Goal: Task Accomplishment & Management: Manage account settings

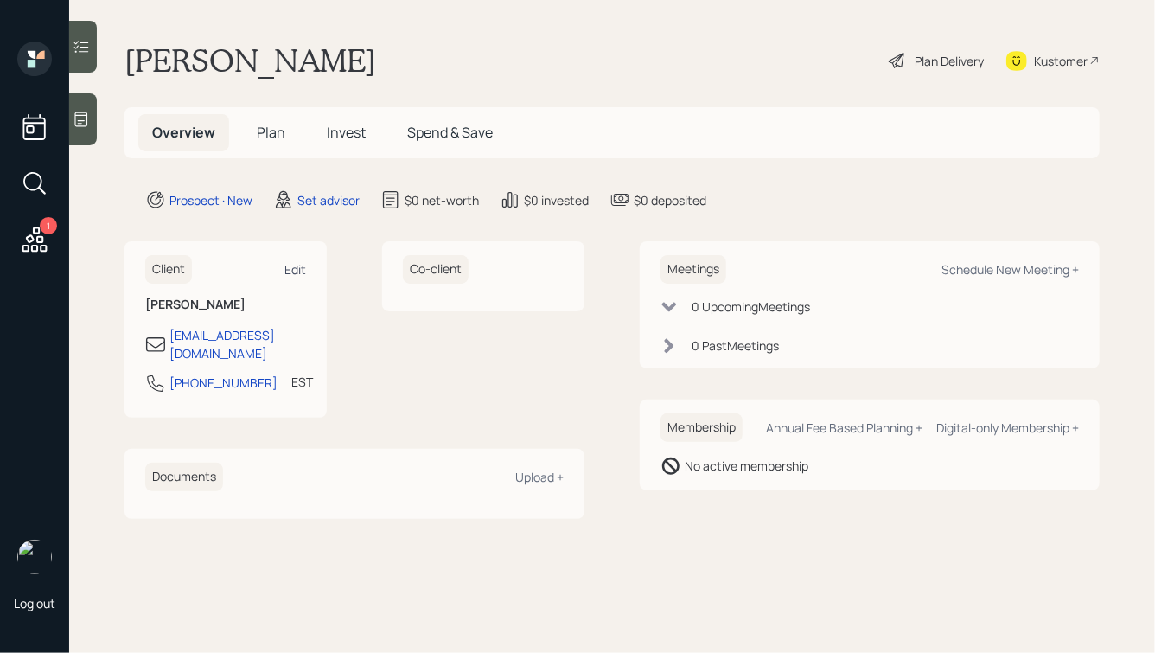
click at [301, 269] on div "Edit" at bounding box center [295, 269] width 22 height 16
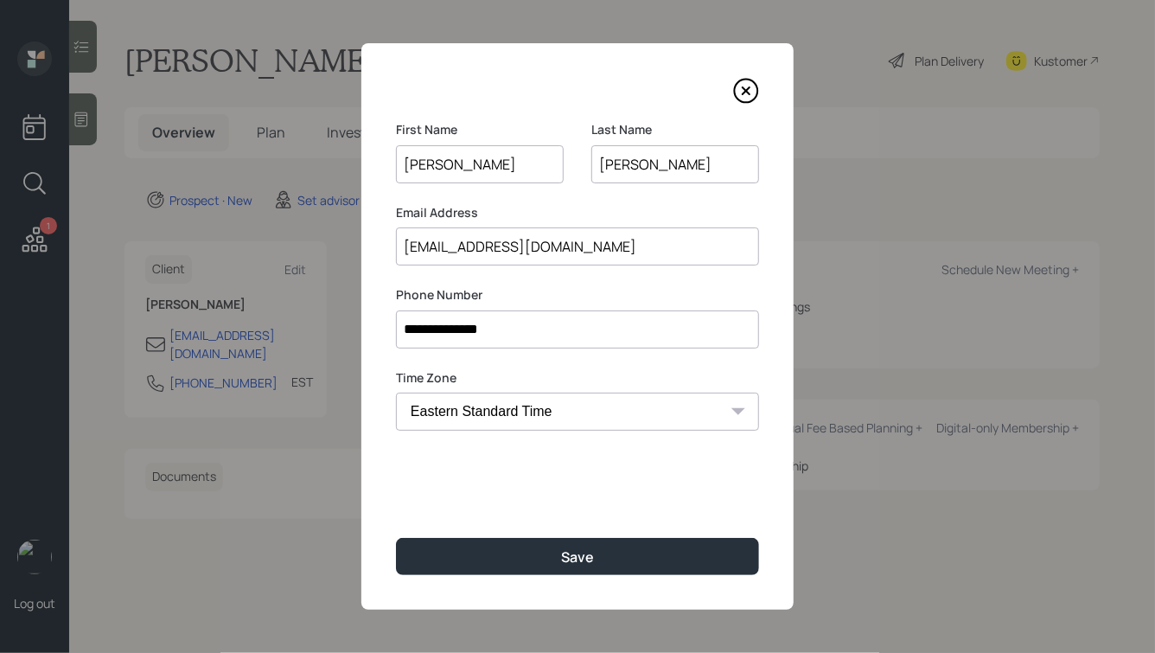
click at [430, 163] on input "[PERSON_NAME]" at bounding box center [480, 164] width 168 height 38
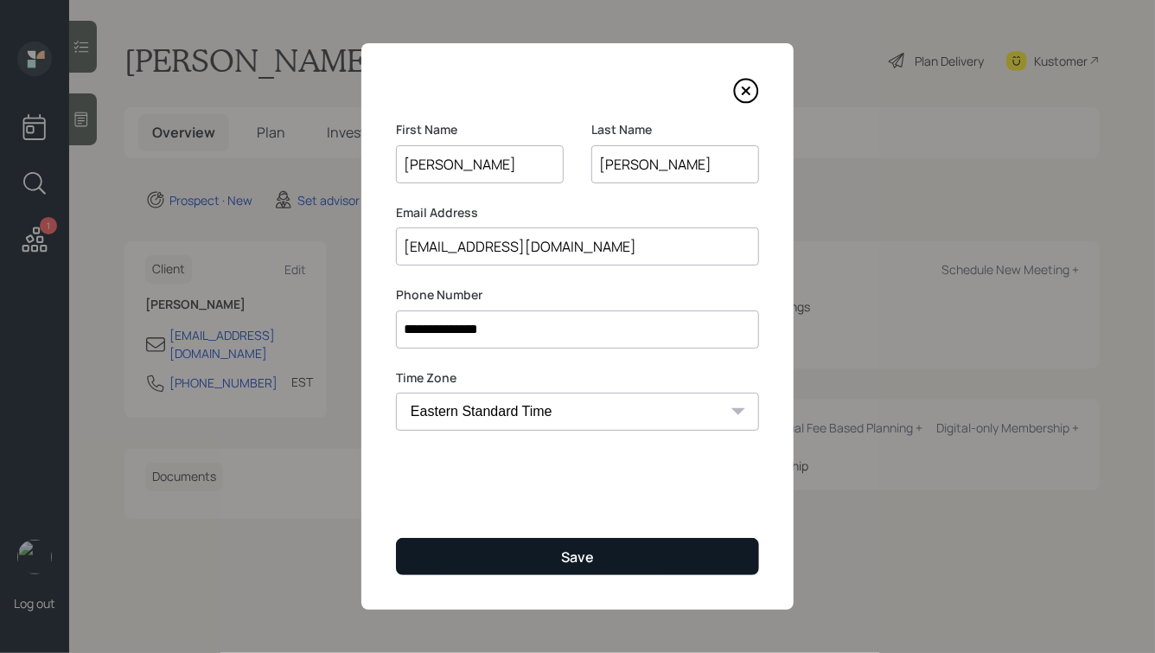
type input "[PERSON_NAME]"
click at [543, 556] on button "Save" at bounding box center [577, 556] width 363 height 37
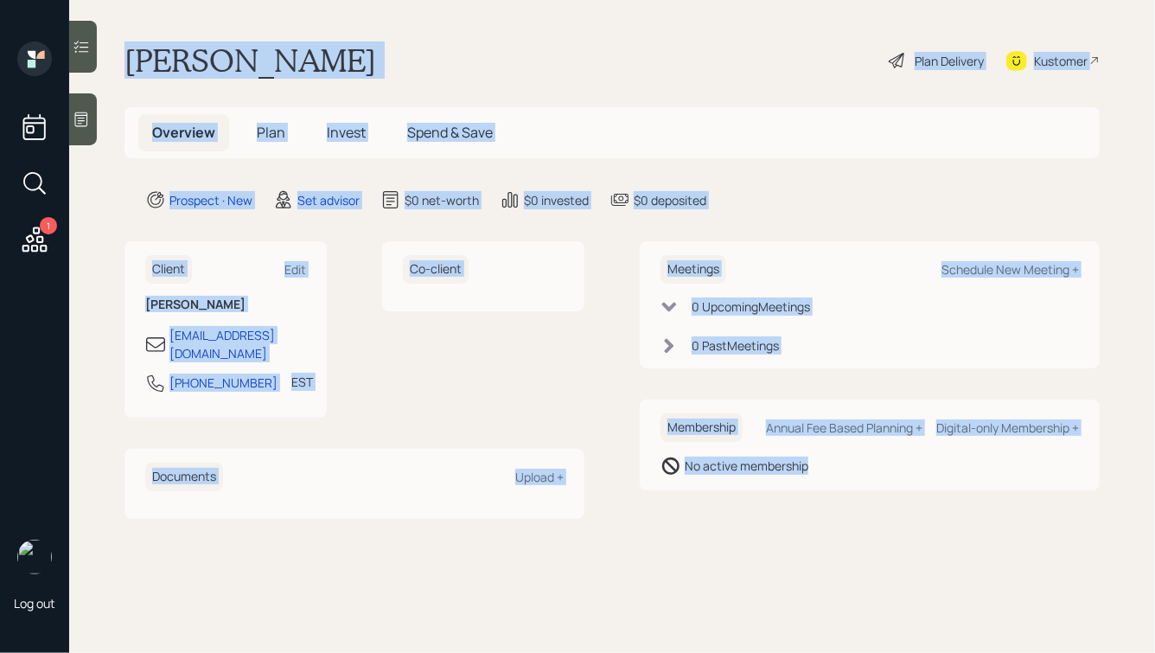
drag, startPoint x: 121, startPoint y: 42, endPoint x: 701, endPoint y: 526, distance: 755.0
click at [701, 526] on main "[PERSON_NAME] Plan Delivery Kustomer Overview Plan Invest Spend & Save Prospect…" at bounding box center [612, 326] width 1086 height 653
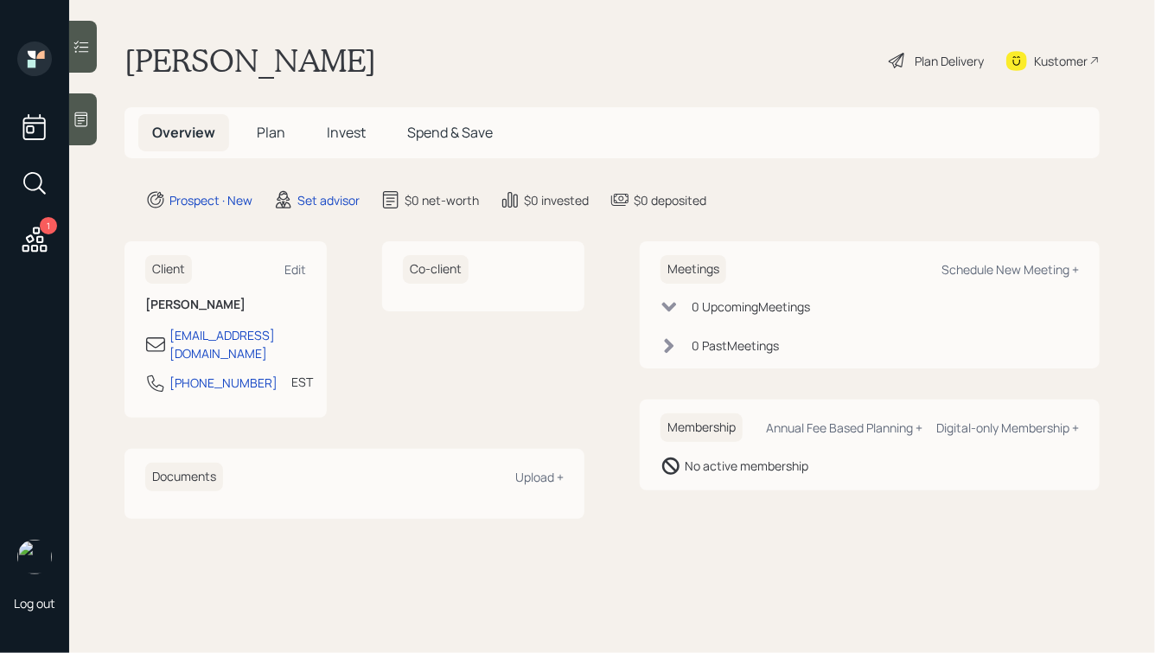
drag, startPoint x: 126, startPoint y: 56, endPoint x: 407, endPoint y: 72, distance: 281.4
click at [407, 72] on div "[PERSON_NAME] Plan Delivery Kustomer" at bounding box center [611, 60] width 975 height 38
click at [89, 120] on icon at bounding box center [81, 119] width 17 height 17
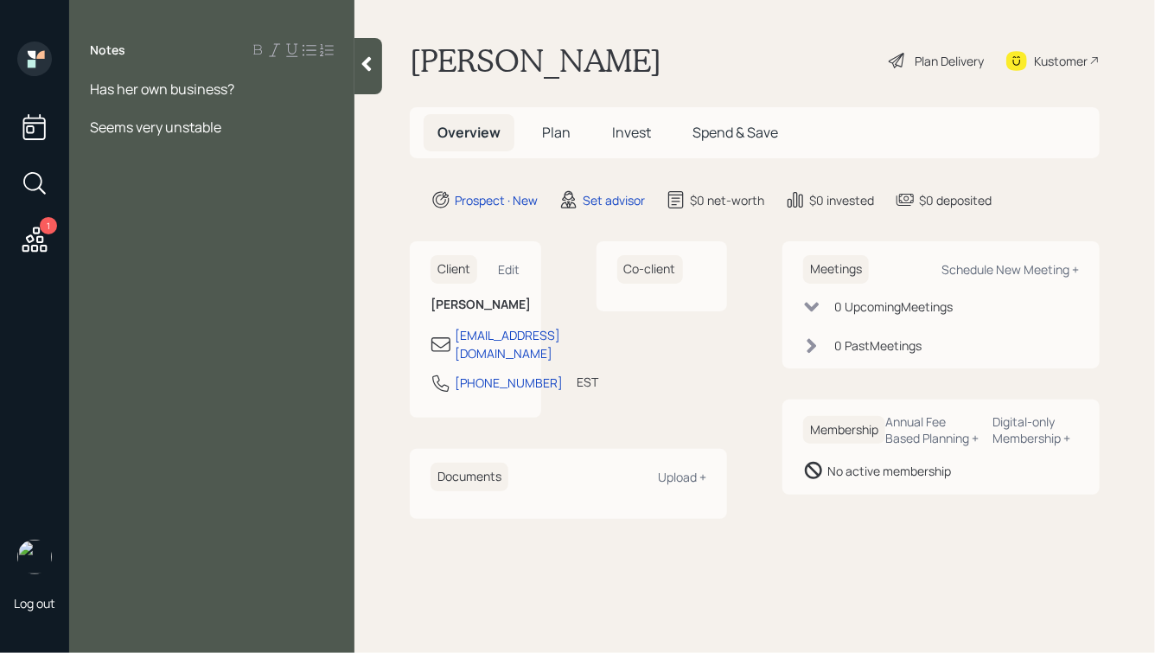
click at [366, 67] on icon at bounding box center [367, 64] width 10 height 15
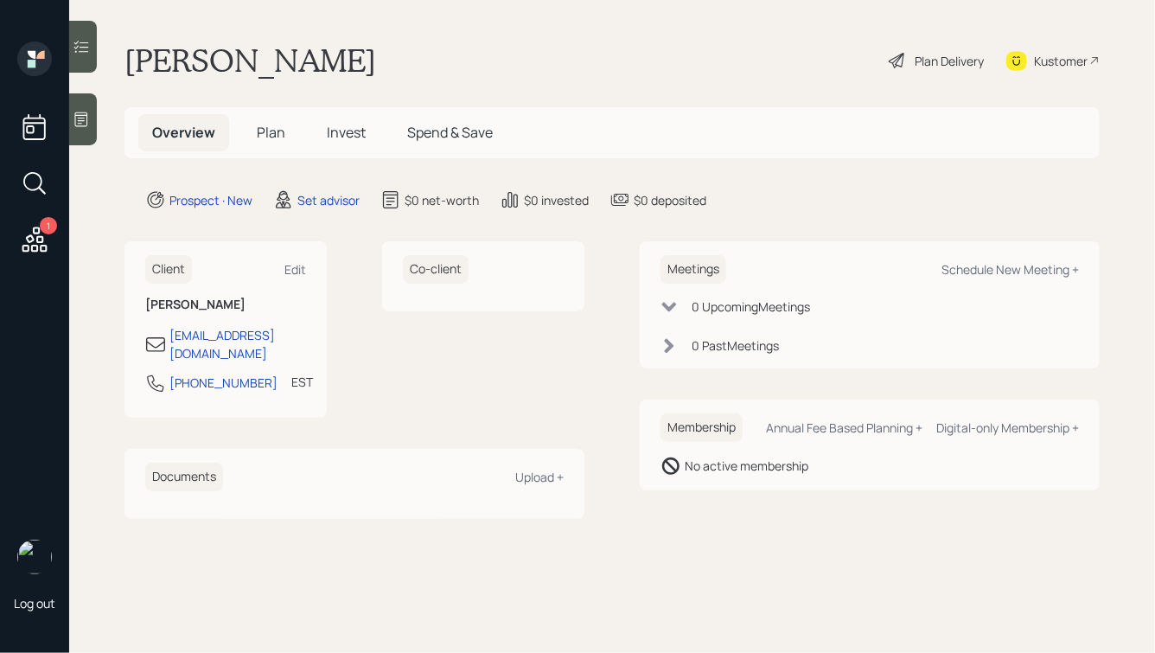
click at [82, 118] on icon at bounding box center [81, 119] width 13 height 15
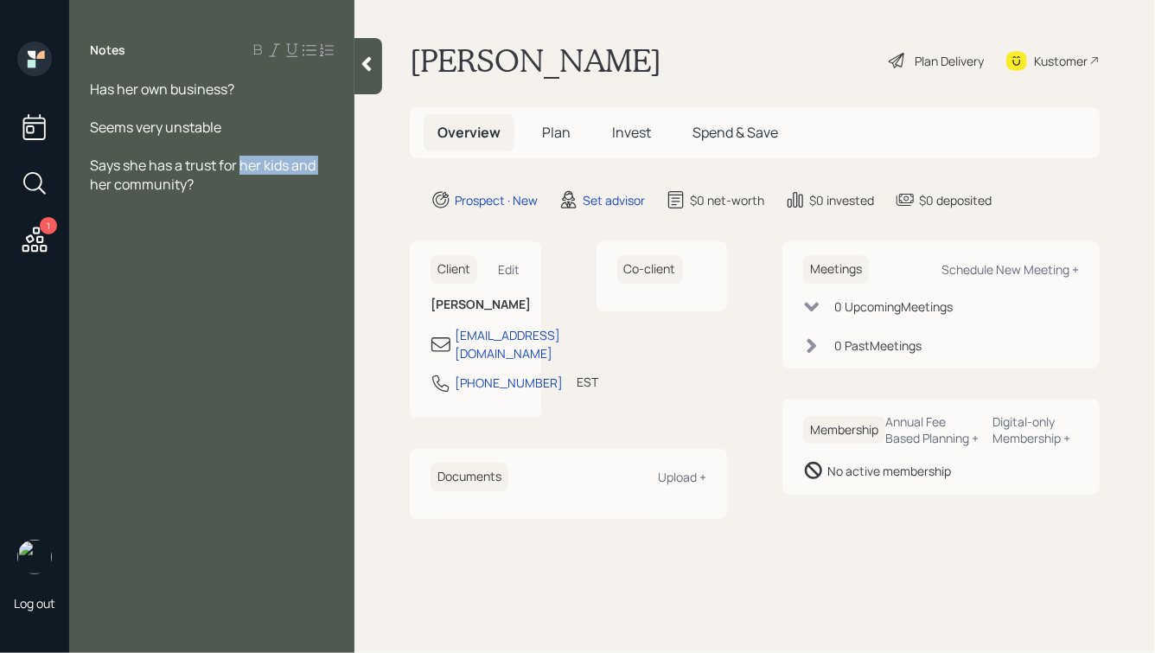
drag, startPoint x: 240, startPoint y: 165, endPoint x: 335, endPoint y: 166, distance: 95.1
click at [335, 166] on div "Has her own business? Seems very unstable Says she has a trust for her kids and…" at bounding box center [211, 137] width 285 height 114
click at [207, 179] on div "Says she has a trust for her community?" at bounding box center [212, 175] width 244 height 38
drag, startPoint x: 328, startPoint y: 223, endPoint x: 249, endPoint y: 224, distance: 79.5
click at [249, 224] on div "Everything points to her being broke" at bounding box center [212, 222] width 244 height 19
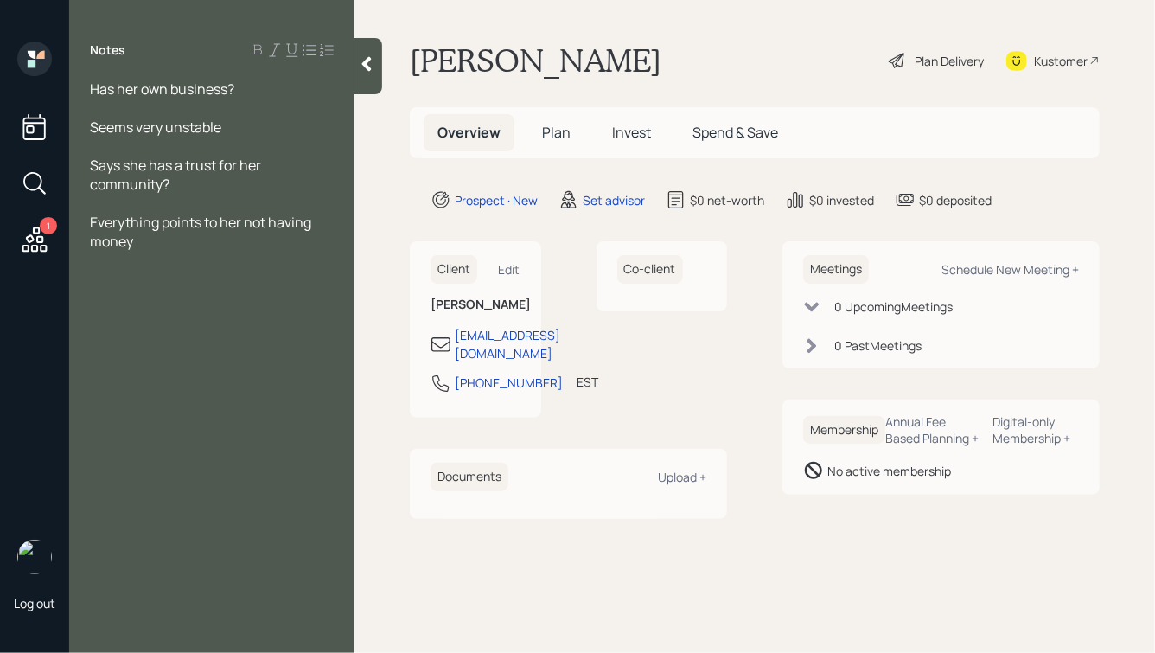
click at [367, 59] on icon at bounding box center [367, 64] width 10 height 15
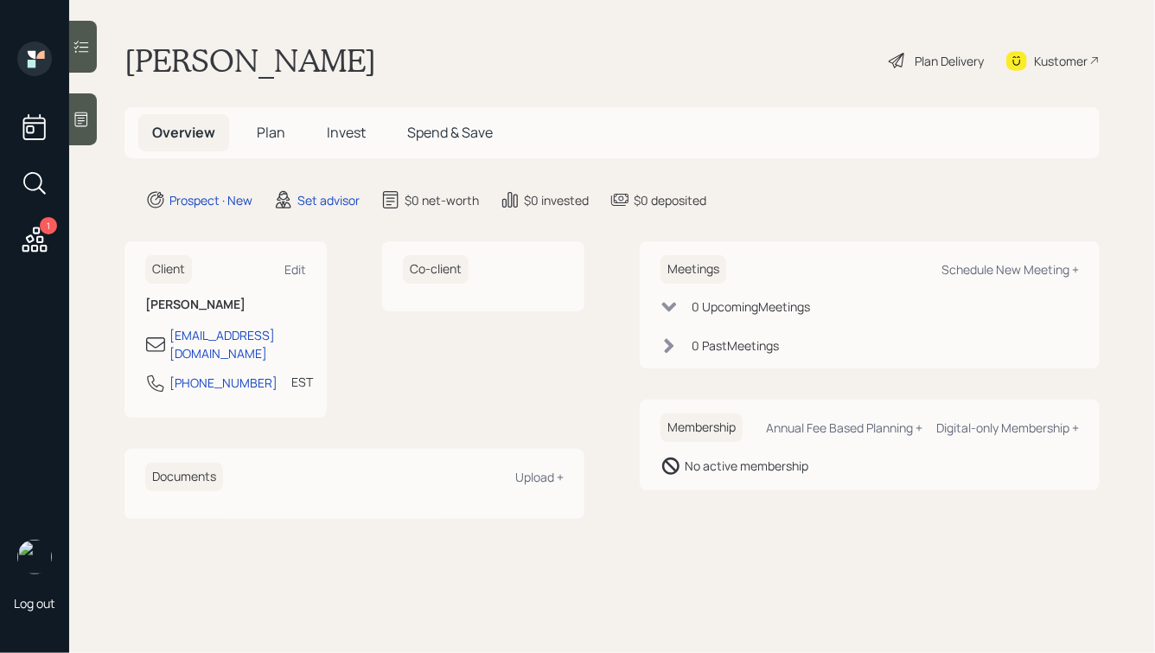
click at [87, 118] on icon at bounding box center [81, 119] width 17 height 17
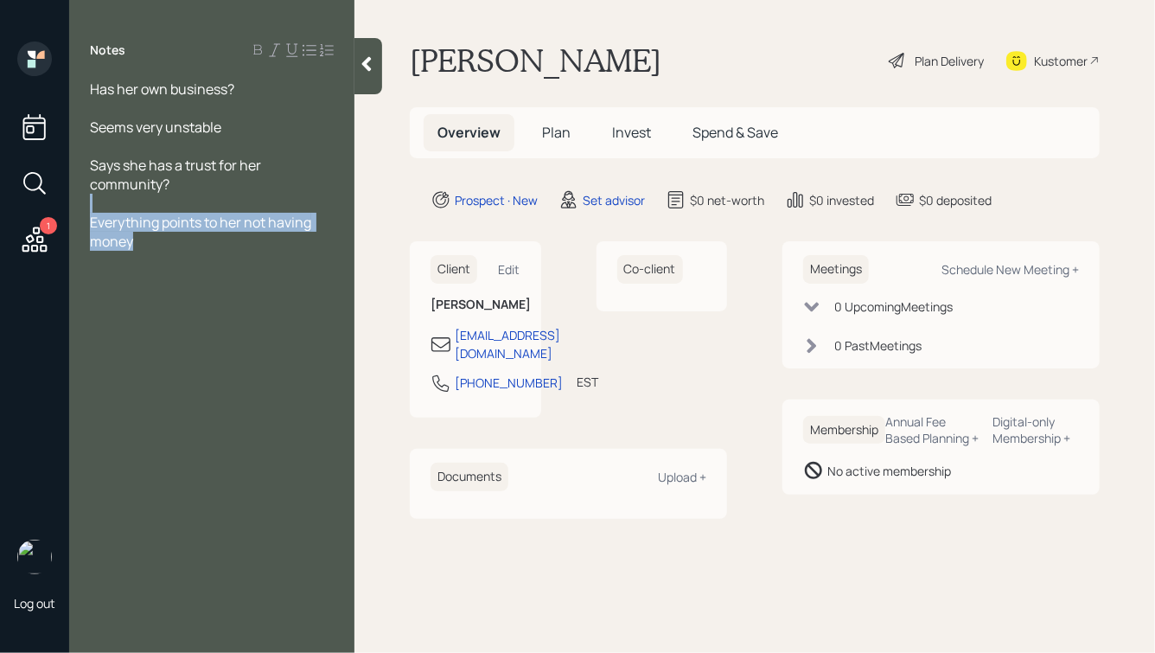
drag, startPoint x: 163, startPoint y: 245, endPoint x: 49, endPoint y: 211, distance: 119.0
click at [49, 211] on div "1 Log out Notes Has her own business? Seems very unstable Says she has a trust …" at bounding box center [577, 326] width 1155 height 653
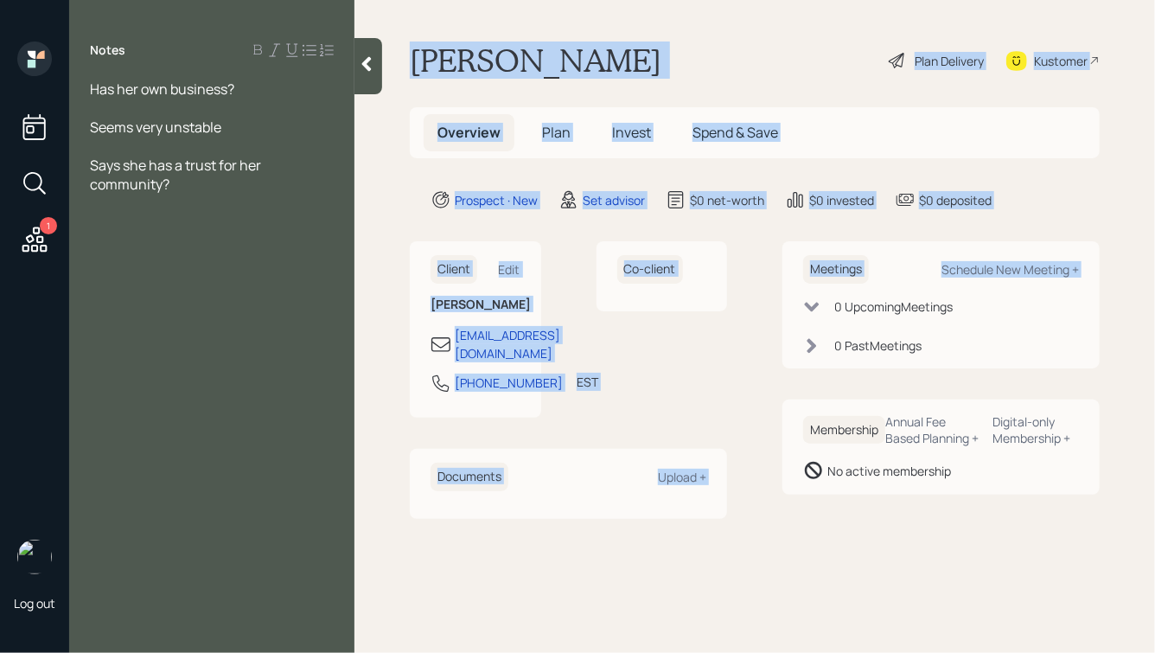
drag, startPoint x: 418, startPoint y: 58, endPoint x: 765, endPoint y: 297, distance: 422.0
click at [765, 297] on main "[PERSON_NAME] Plan Delivery Kustomer Overview Plan Invest Spend & Save Prospect…" at bounding box center [754, 326] width 800 height 653
click at [765, 297] on div "Client Edit [PERSON_NAME] [EMAIL_ADDRESS][DOMAIN_NAME] [PHONE_NUMBER] EST Curre…" at bounding box center [755, 379] width 690 height 277
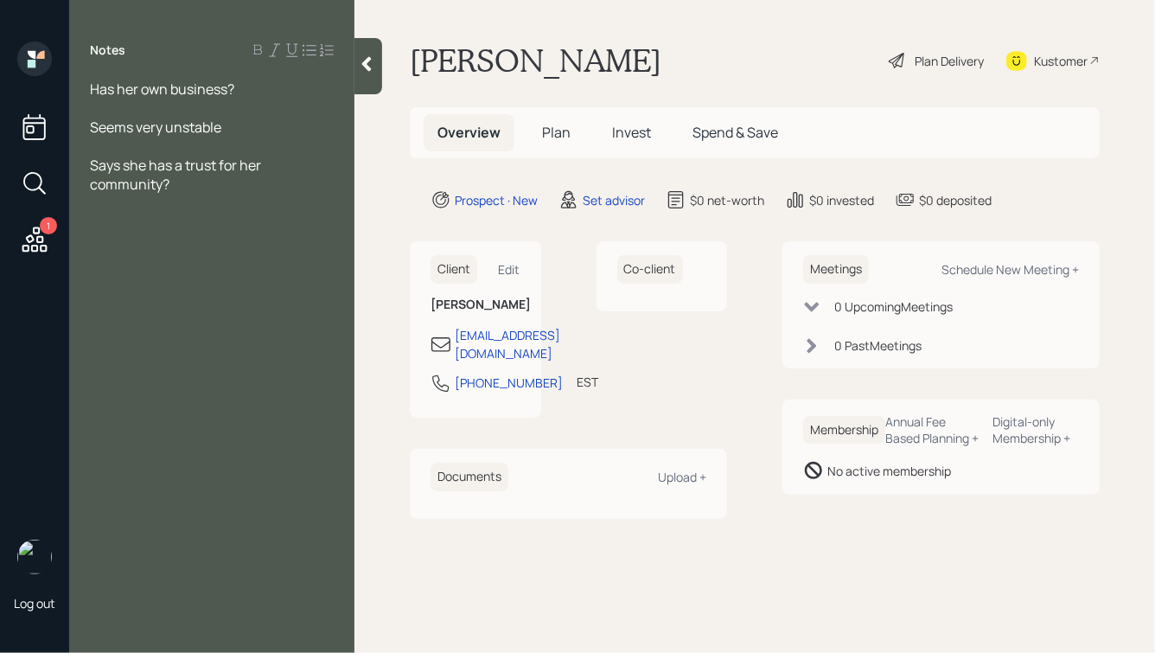
click at [364, 70] on icon at bounding box center [366, 63] width 17 height 17
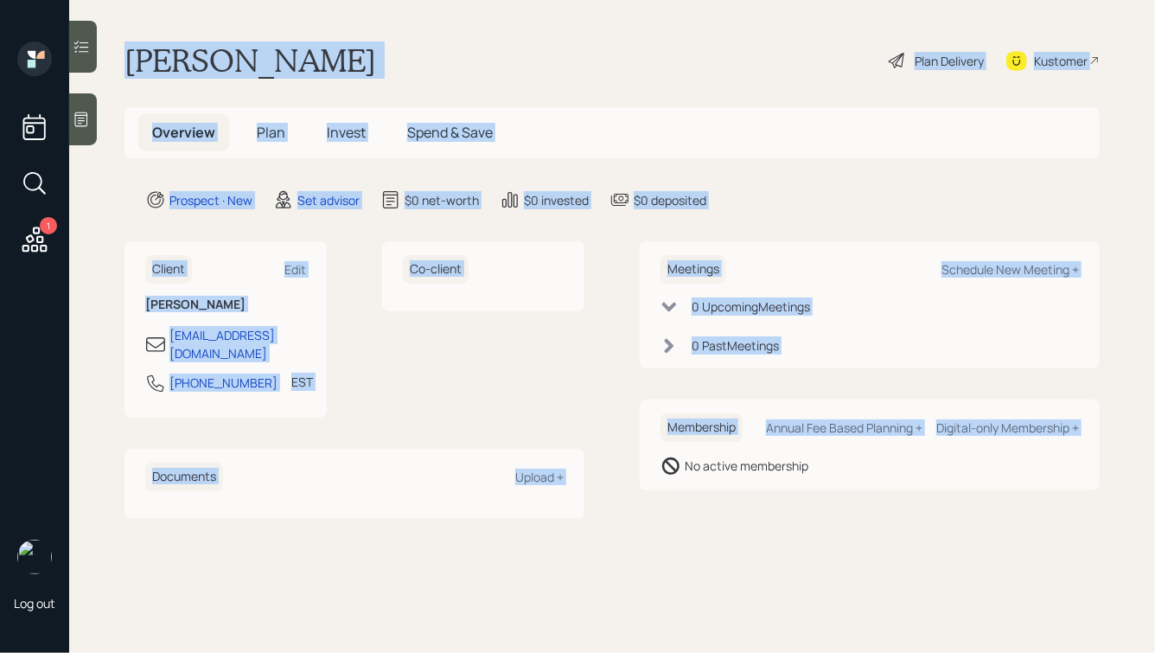
drag, startPoint x: 124, startPoint y: 52, endPoint x: 641, endPoint y: 521, distance: 698.9
click at [641, 521] on main "[PERSON_NAME] Plan Delivery Kustomer Overview Plan Invest Spend & Save Prospect…" at bounding box center [612, 326] width 1086 height 653
click at [641, 520] on main "[PERSON_NAME] Plan Delivery Kustomer Overview Plan Invest Spend & Save Prospect…" at bounding box center [612, 326] width 1086 height 653
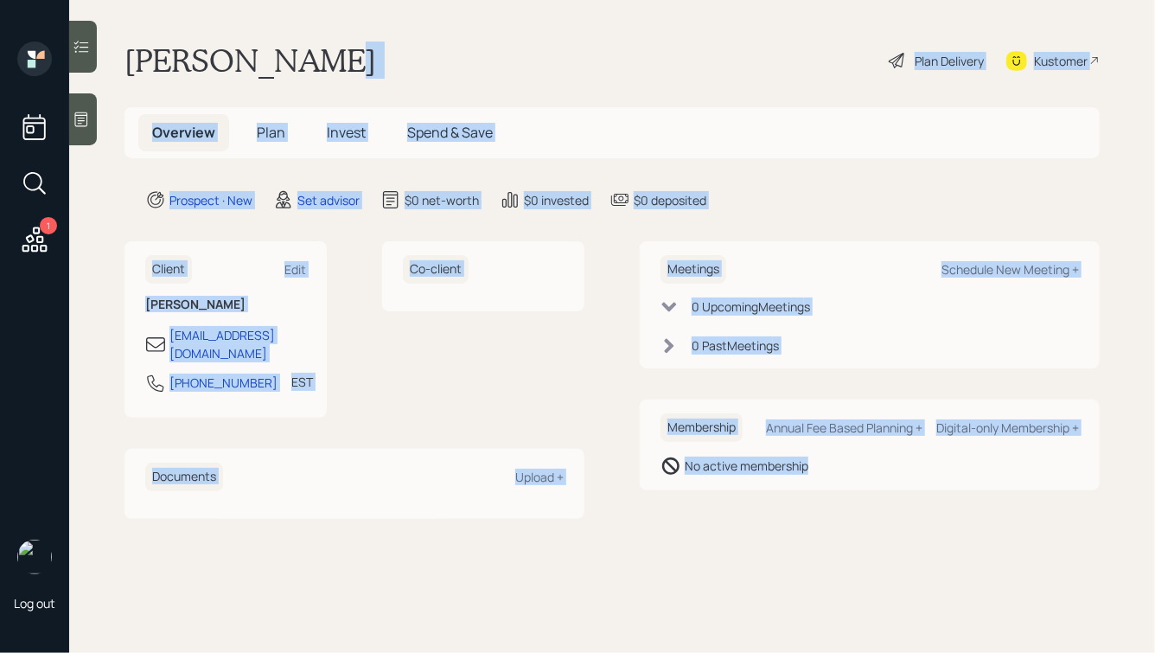
drag, startPoint x: 854, startPoint y: 511, endPoint x: 322, endPoint y: 69, distance: 691.2
click at [322, 69] on main "[PERSON_NAME] Plan Delivery Kustomer Overview Plan Invest Spend & Save Prospect…" at bounding box center [612, 326] width 1086 height 653
click at [322, 69] on h1 "[PERSON_NAME]" at bounding box center [250, 60] width 252 height 38
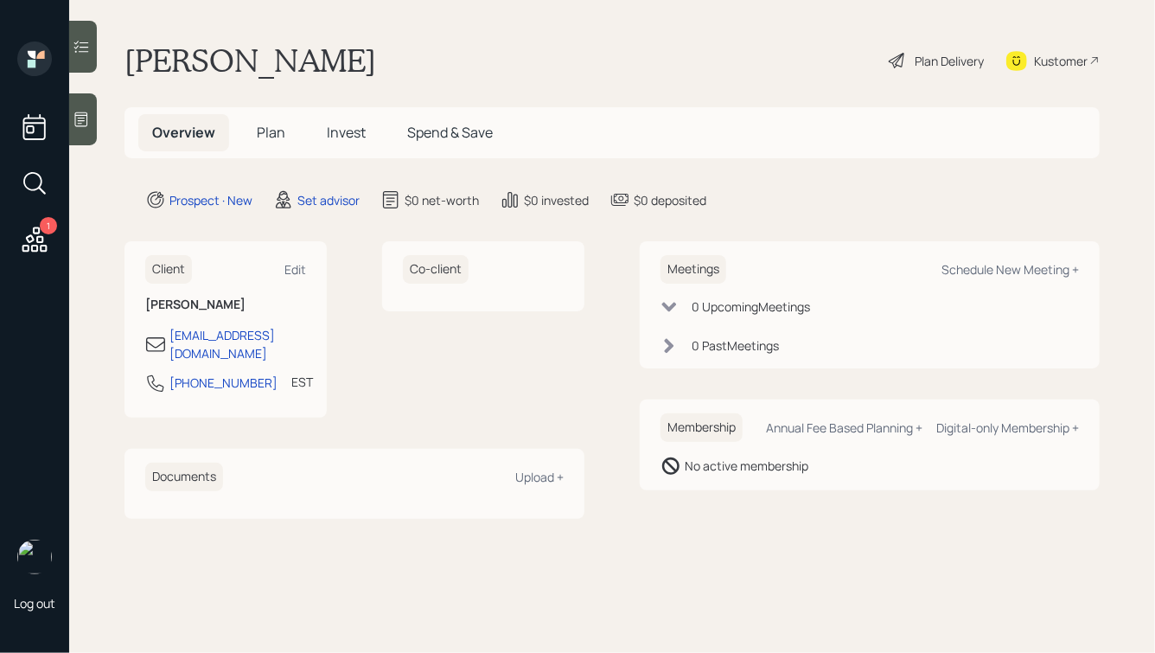
click at [85, 124] on icon at bounding box center [81, 119] width 17 height 17
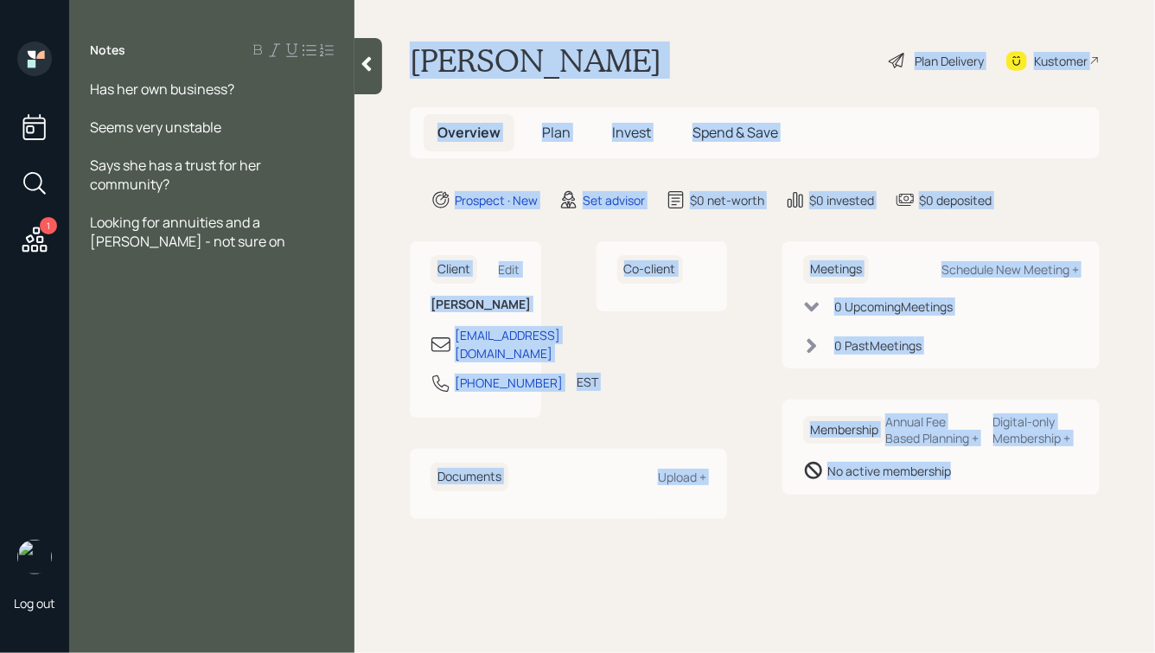
drag, startPoint x: 412, startPoint y: 58, endPoint x: 1024, endPoint y: 552, distance: 786.2
click at [1024, 552] on main "[PERSON_NAME] Plan Delivery Kustomer Overview Plan Invest Spend & Save Prospect…" at bounding box center [754, 326] width 800 height 653
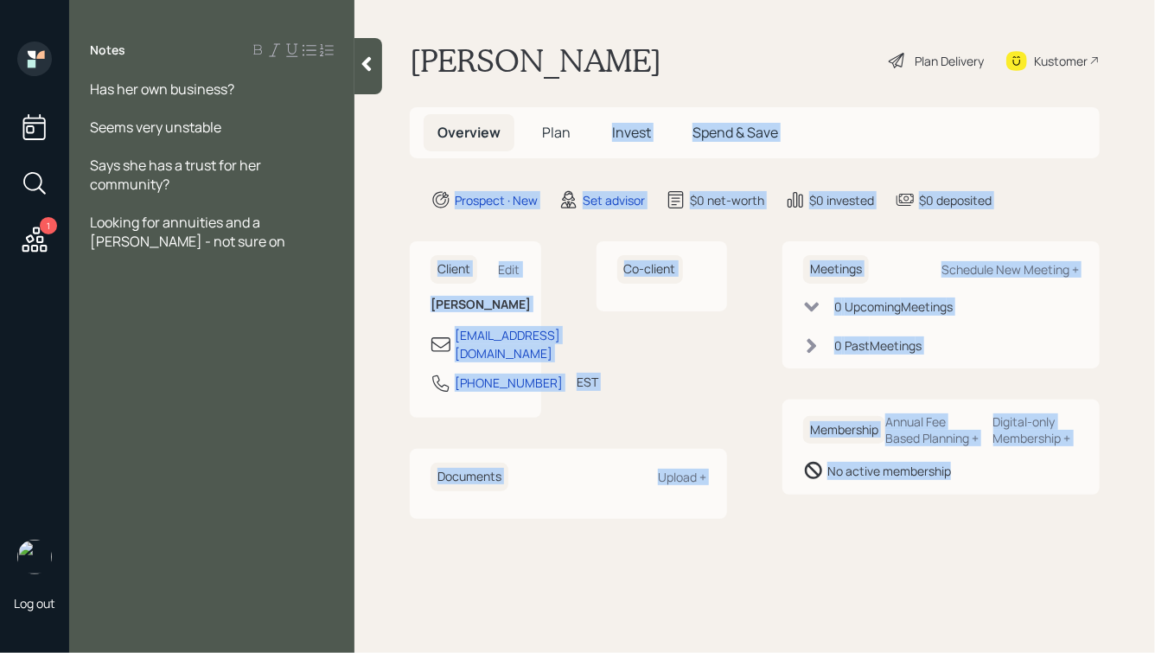
drag, startPoint x: 1062, startPoint y: 553, endPoint x: 598, endPoint y: 125, distance: 631.4
click at [598, 125] on main "[PERSON_NAME] Plan Delivery Kustomer Overview Plan Invest Spend & Save Prospect…" at bounding box center [754, 326] width 800 height 653
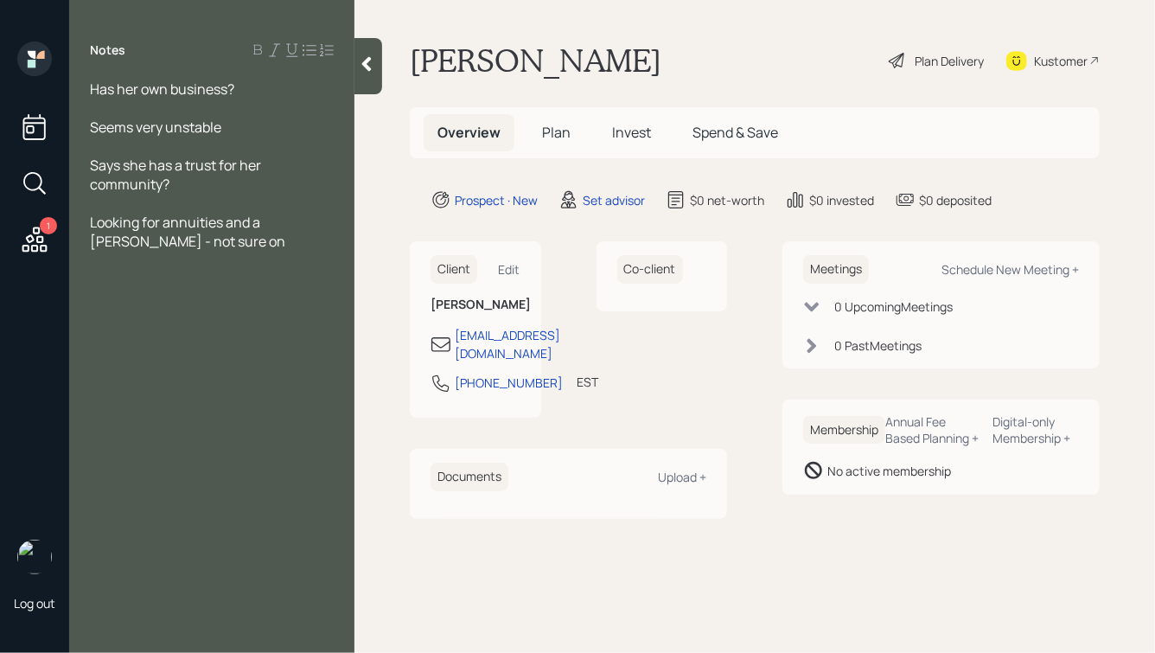
click at [444, 32] on main "[PERSON_NAME] Plan Delivery Kustomer Overview Plan Invest Spend & Save Prospect…" at bounding box center [754, 326] width 800 height 653
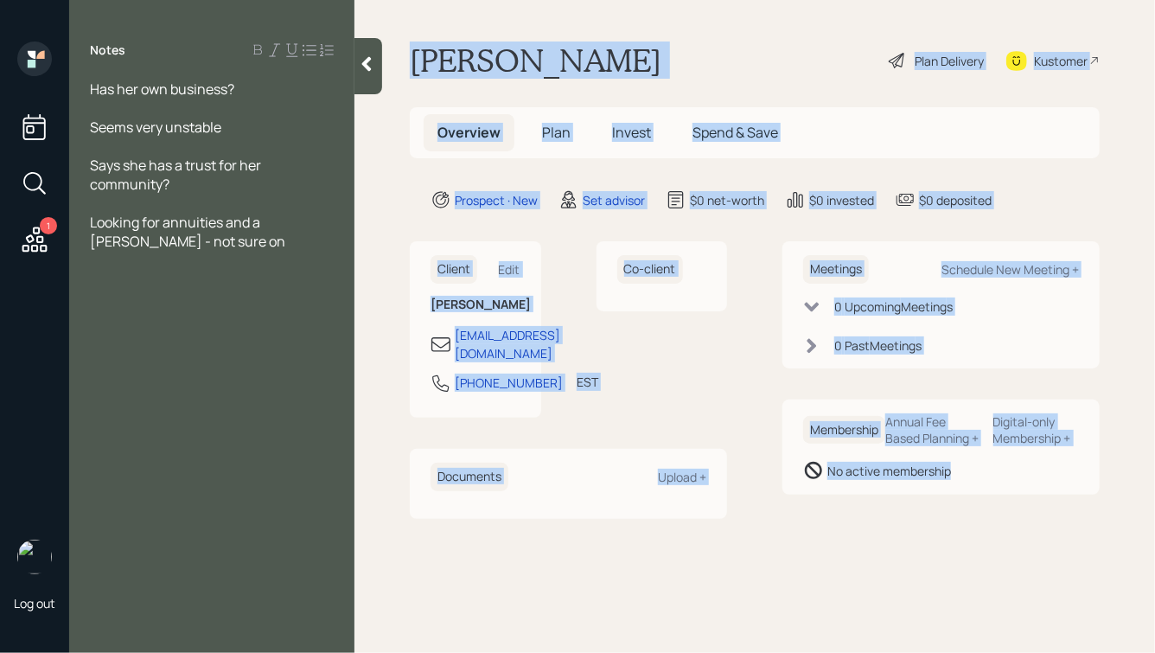
drag, startPoint x: 408, startPoint y: 48, endPoint x: 909, endPoint y: 541, distance: 702.4
click at [909, 541] on main "[PERSON_NAME] Plan Delivery Kustomer Overview Plan Invest Spend & Save Prospect…" at bounding box center [754, 326] width 800 height 653
click at [909, 518] on div "Meetings Schedule New Meeting + 0 Upcoming Meeting s 0 Past Meeting s Membershi…" at bounding box center [940, 379] width 317 height 277
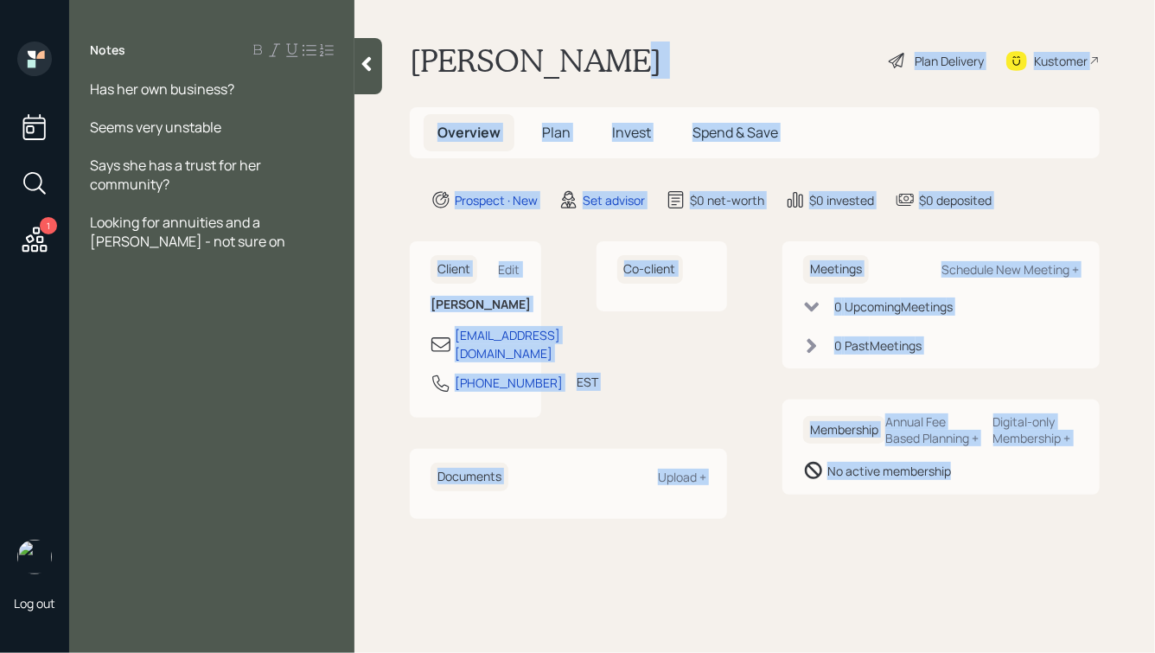
drag, startPoint x: 1023, startPoint y: 543, endPoint x: 614, endPoint y: 68, distance: 626.4
click at [614, 68] on main "[PERSON_NAME] Plan Delivery Kustomer Overview Plan Invest Spend & Save Prospect…" at bounding box center [754, 326] width 800 height 653
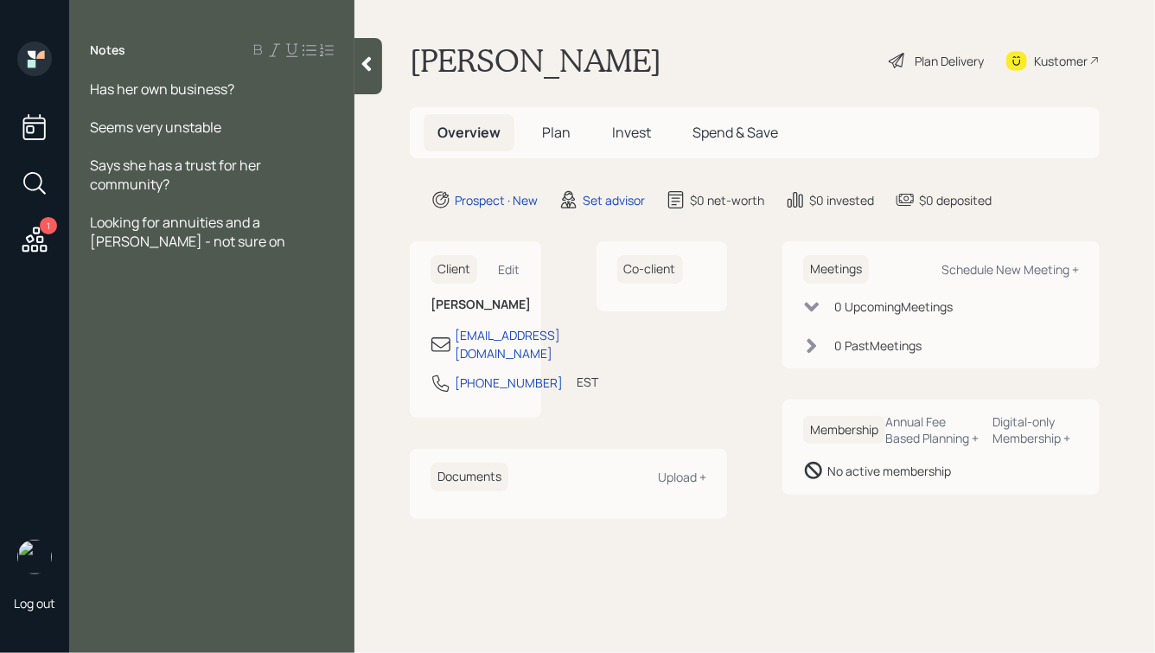
click at [526, 77] on h1 "[PERSON_NAME]" at bounding box center [536, 60] width 252 height 38
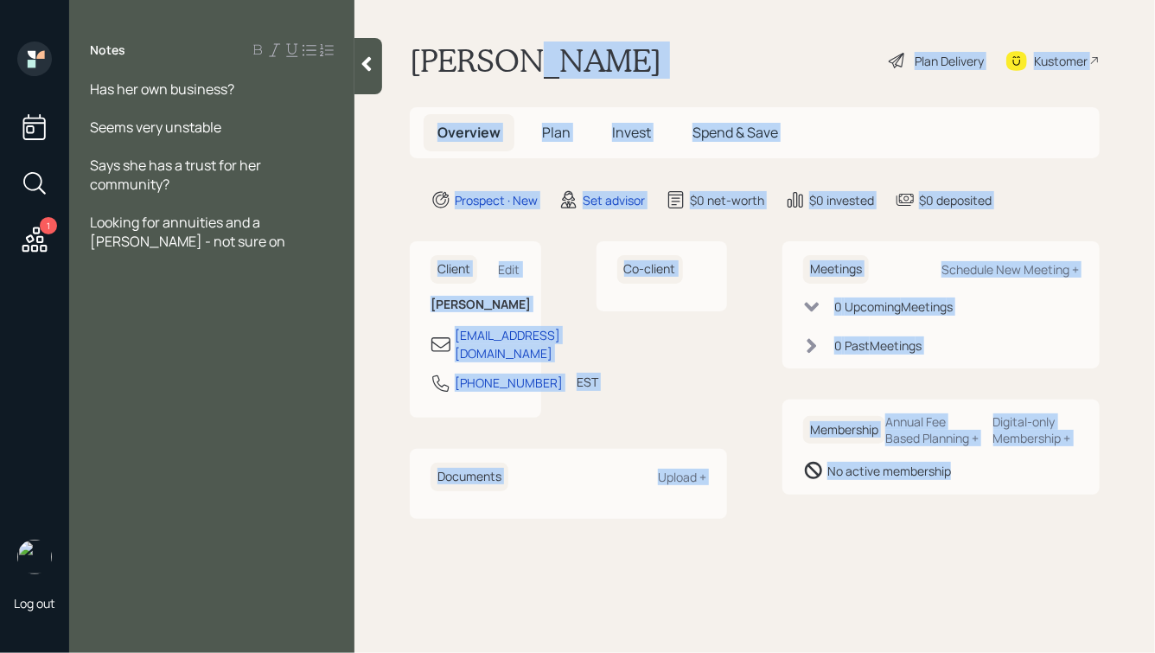
drag, startPoint x: 510, startPoint y: 57, endPoint x: 1002, endPoint y: 515, distance: 672.2
click at [1002, 515] on main "[PERSON_NAME] Plan Delivery Kustomer Overview Plan Invest Spend & Save Prospect…" at bounding box center [754, 326] width 800 height 653
click at [1003, 515] on div "Meetings Schedule New Meeting + 0 Upcoming Meeting s 0 Past Meeting s Membershi…" at bounding box center [940, 379] width 317 height 277
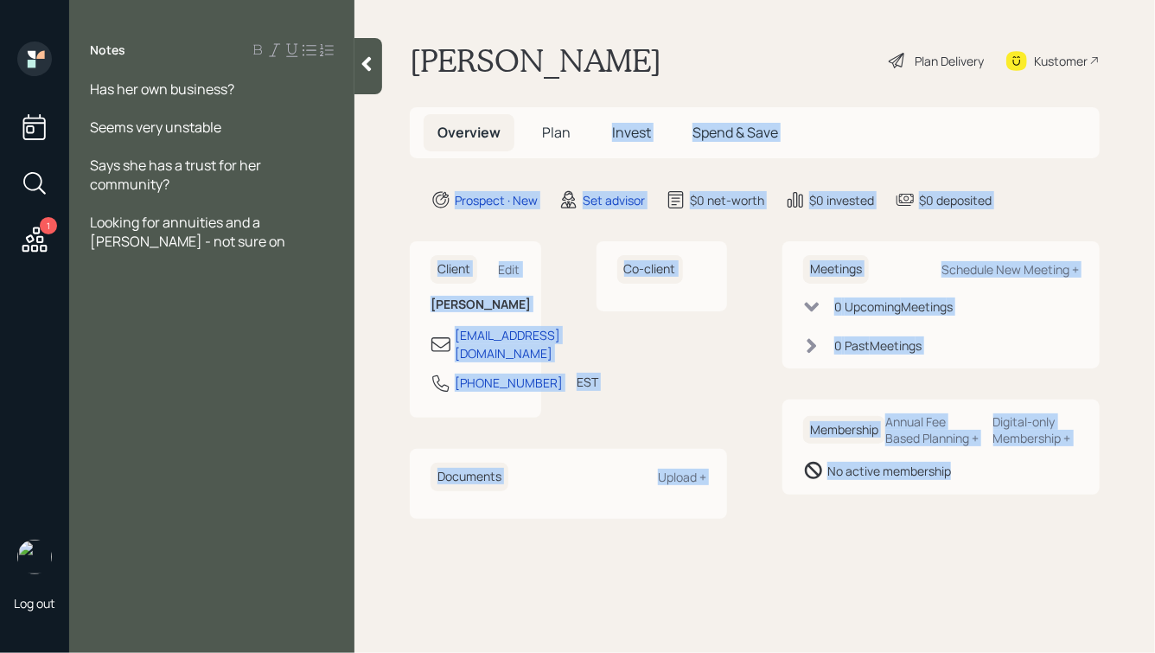
drag, startPoint x: 1043, startPoint y: 525, endPoint x: 583, endPoint y: 20, distance: 683.5
click at [583, 20] on main "[PERSON_NAME] Plan Delivery Kustomer Overview Plan Invest Spend & Save Prospect…" at bounding box center [754, 326] width 800 height 653
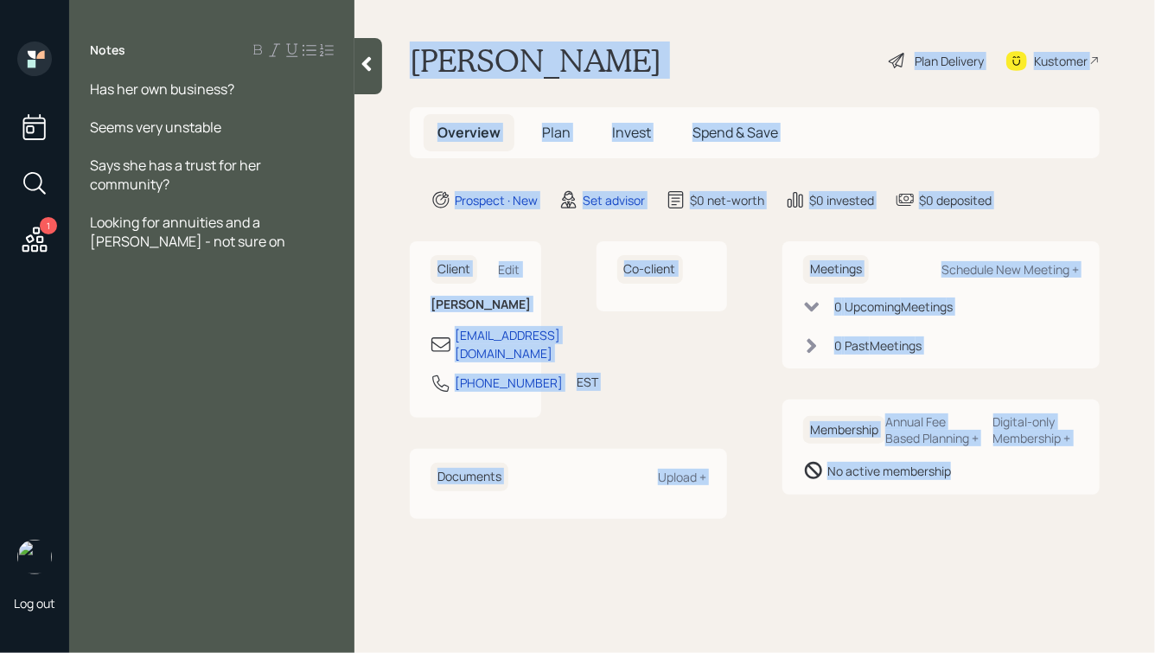
click at [535, 39] on main "[PERSON_NAME] Plan Delivery Kustomer Overview Plan Invest Spend & Save Prospect…" at bounding box center [754, 326] width 800 height 653
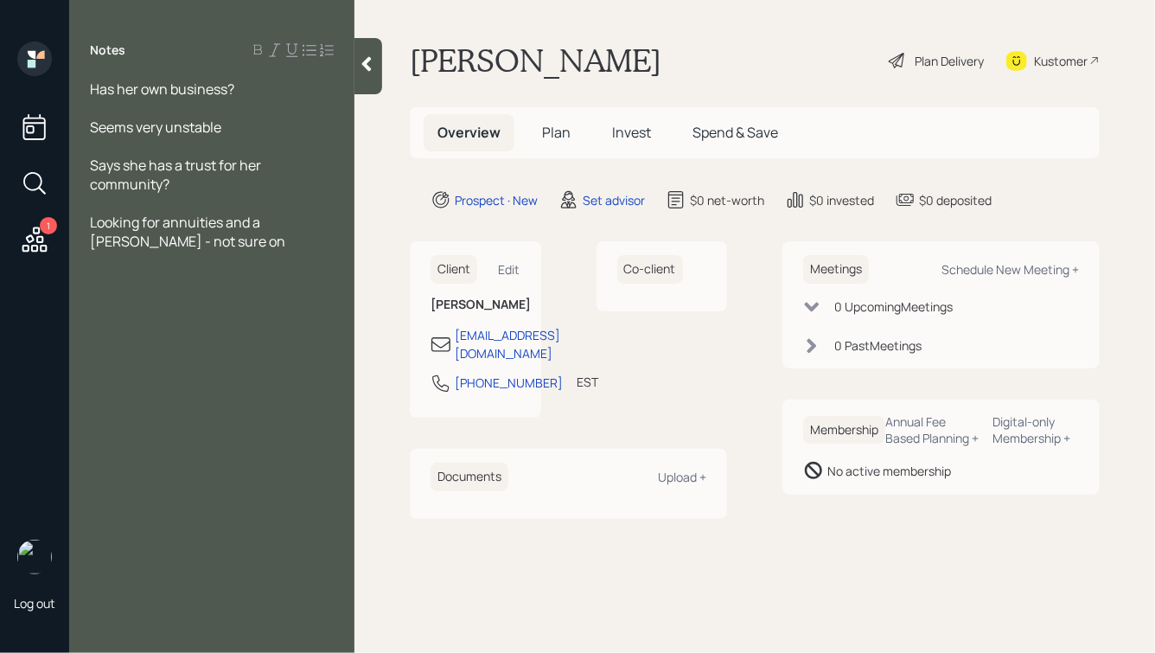
click at [221, 247] on div "Looking for annuities and a [PERSON_NAME] - not sure on" at bounding box center [212, 232] width 244 height 38
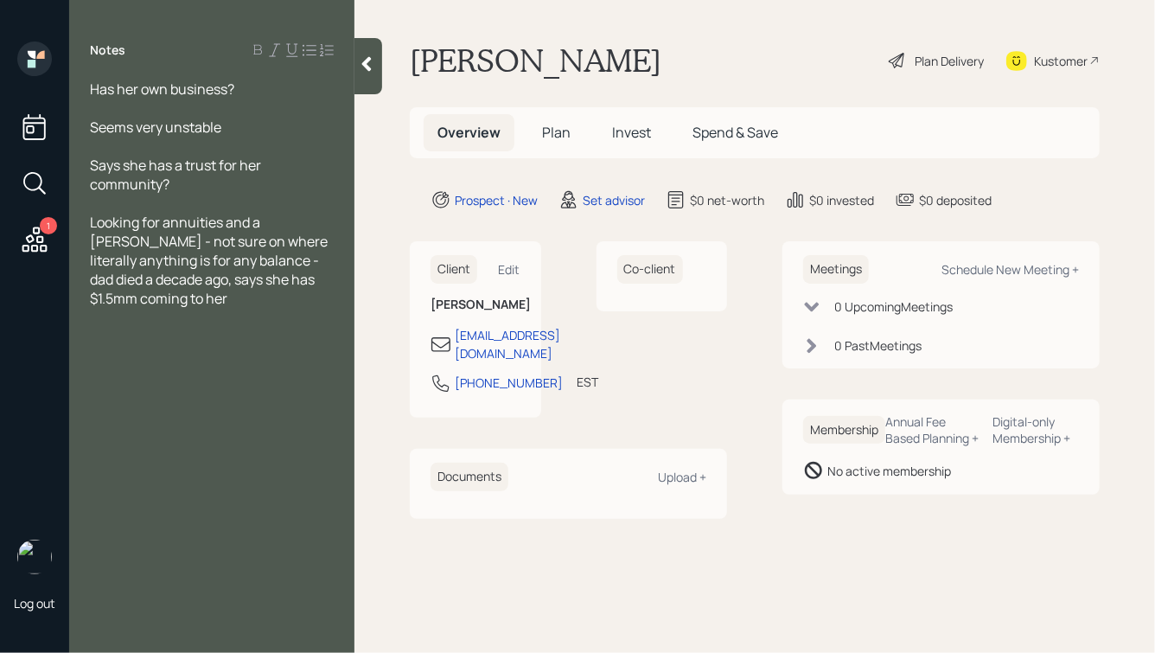
click at [373, 70] on icon at bounding box center [366, 63] width 17 height 17
